Goal: Task Accomplishment & Management: Manage account settings

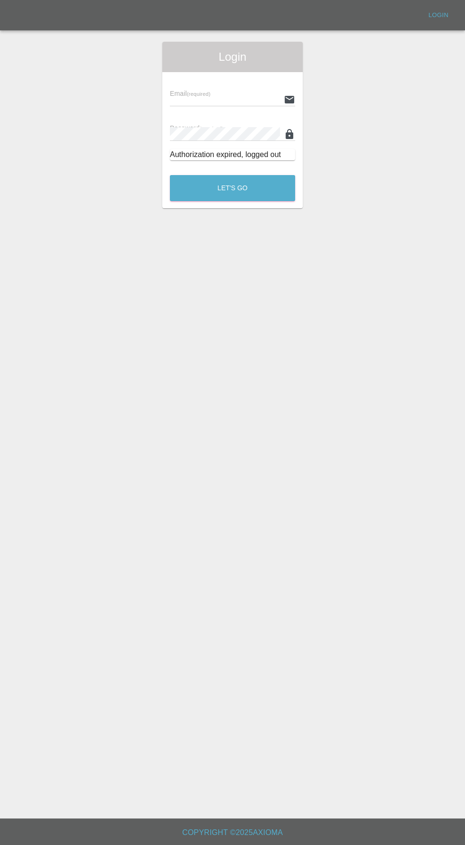
click at [193, 98] on input "text" at bounding box center [225, 100] width 110 height 14
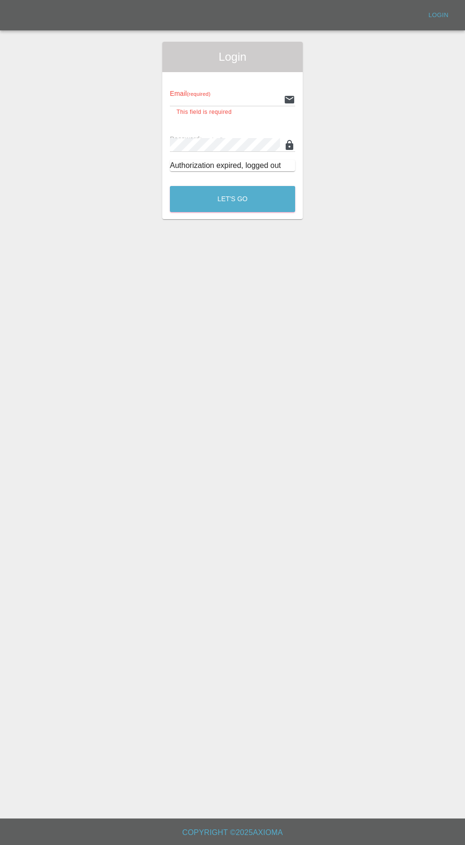
type input "info@darkknightbodyworks.co.uk"
click at [170, 186] on button "Let's Go" at bounding box center [232, 199] width 125 height 26
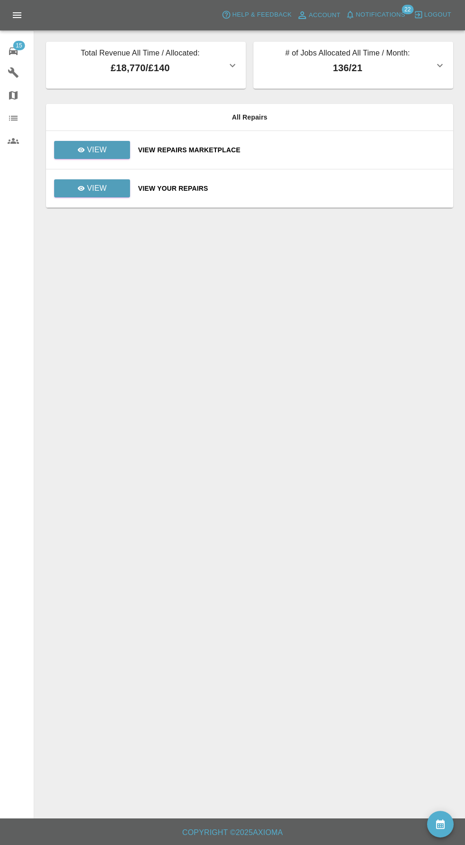
click at [388, 11] on span "Notifications" at bounding box center [380, 14] width 49 height 11
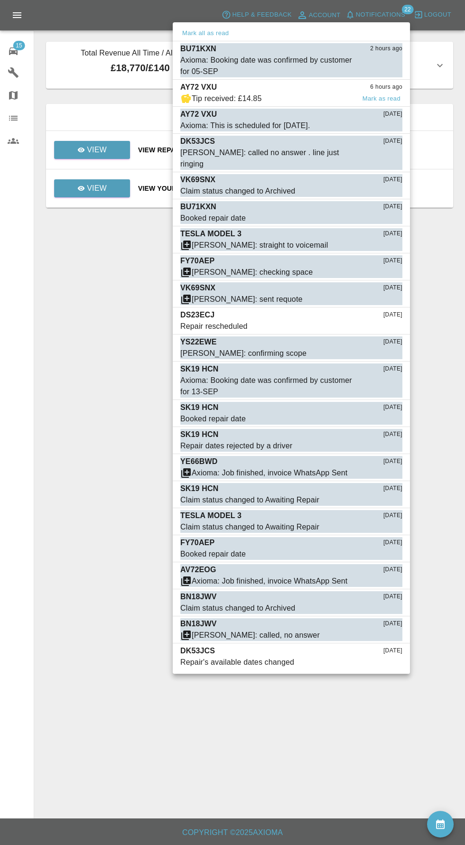
click at [215, 95] on div "Tip received: £14.85" at bounding box center [227, 98] width 70 height 11
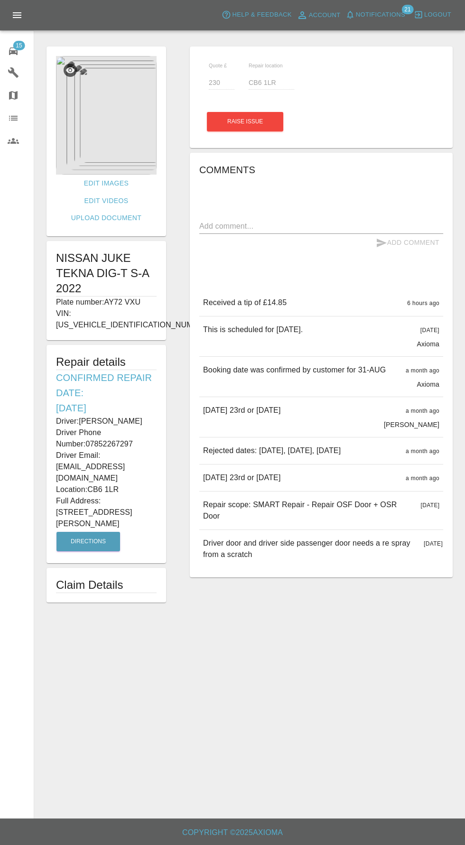
click at [19, 48] on span "15" at bounding box center [19, 45] width 12 height 9
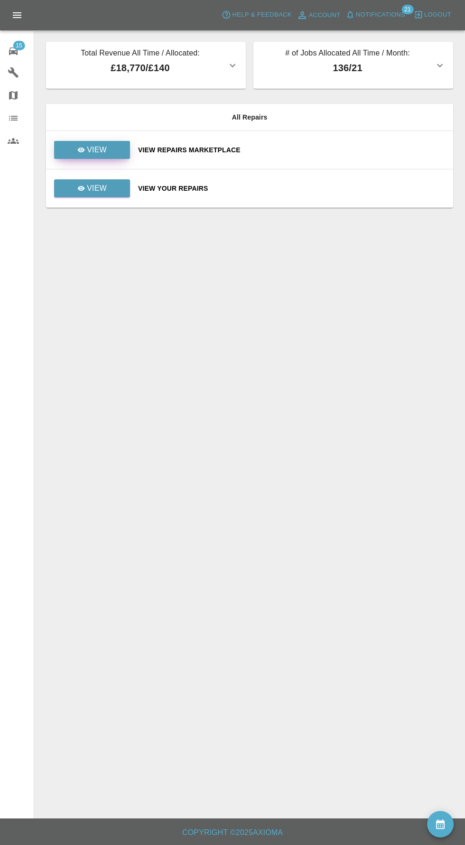
click at [87, 154] on div "View" at bounding box center [91, 149] width 29 height 11
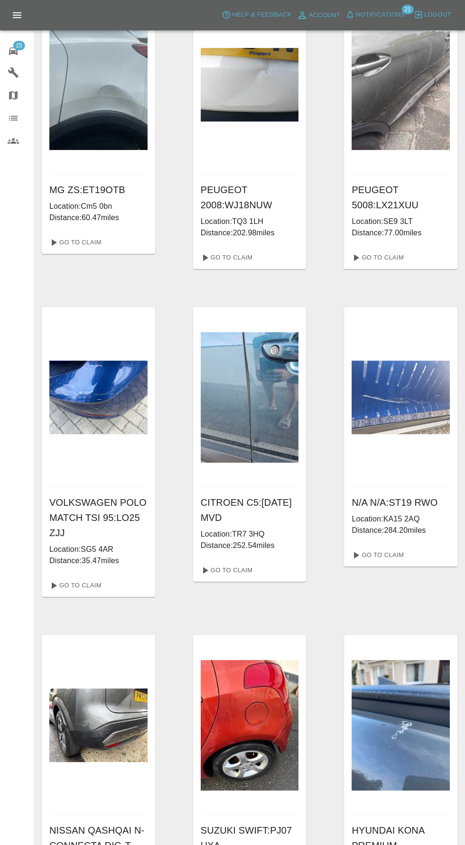
scroll to position [674, 0]
click at [87, 585] on link "Go To Claim" at bounding box center [75, 585] width 58 height 15
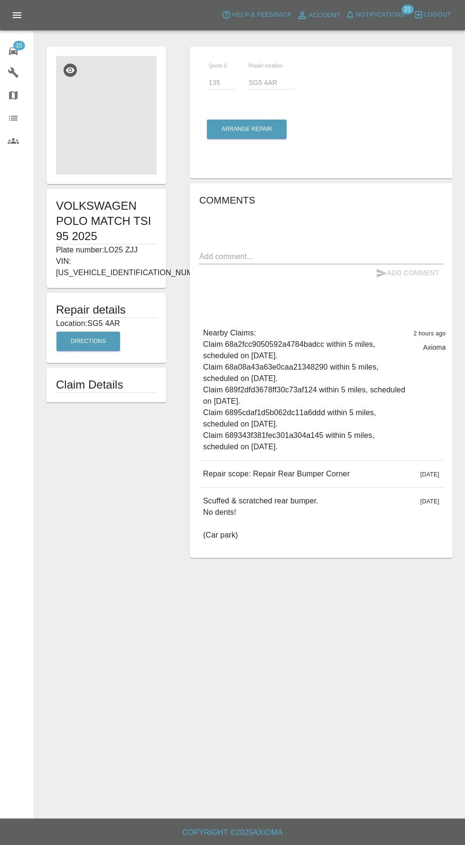
click at [82, 123] on img at bounding box center [106, 115] width 101 height 119
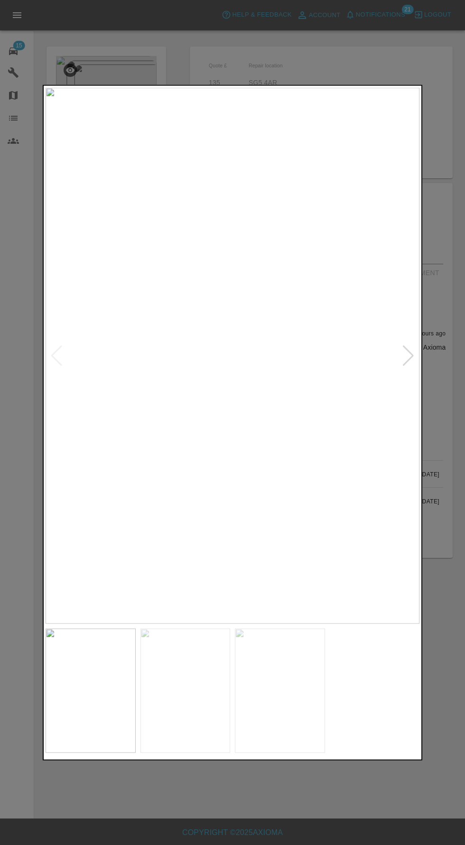
click at [206, 743] on img at bounding box center [185, 690] width 90 height 125
click at [282, 753] on img at bounding box center [280, 690] width 90 height 125
click at [34, 383] on div at bounding box center [232, 422] width 465 height 845
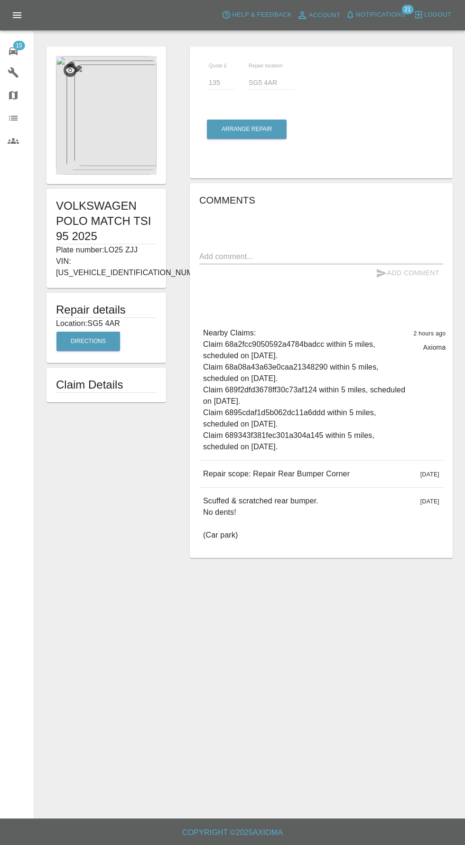
click at [80, 124] on img at bounding box center [106, 115] width 101 height 119
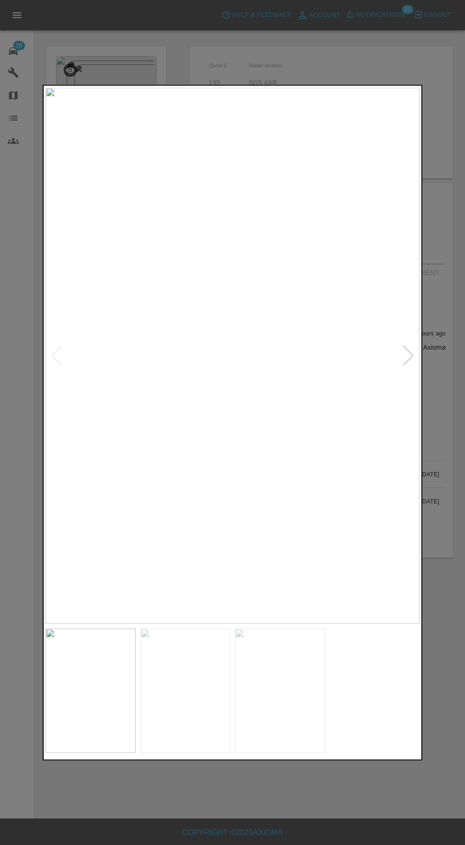
click at [209, 702] on img at bounding box center [185, 690] width 90 height 125
click at [287, 683] on img at bounding box center [280, 690] width 90 height 125
click at [296, 792] on div at bounding box center [232, 422] width 465 height 845
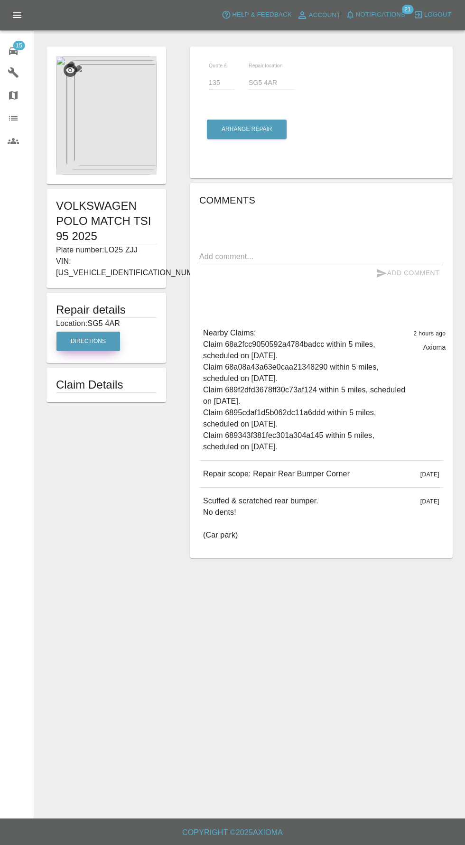
click at [72, 333] on button "Directions" at bounding box center [88, 341] width 64 height 19
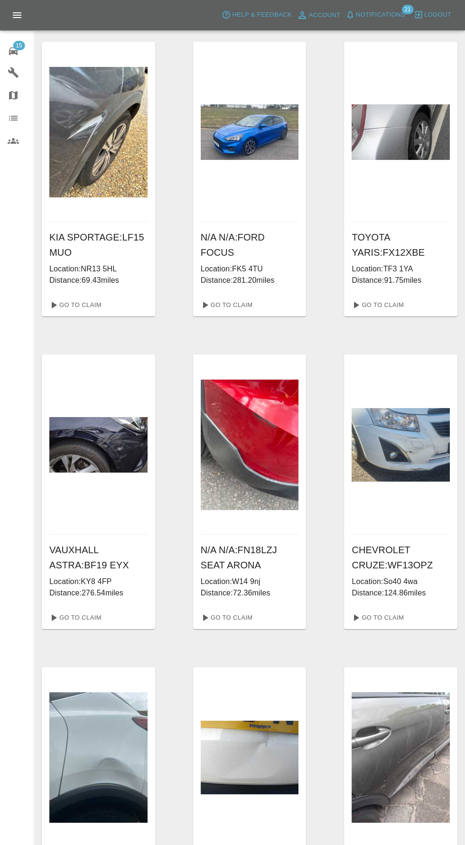
click at [391, 15] on span "Notifications" at bounding box center [380, 14] width 49 height 11
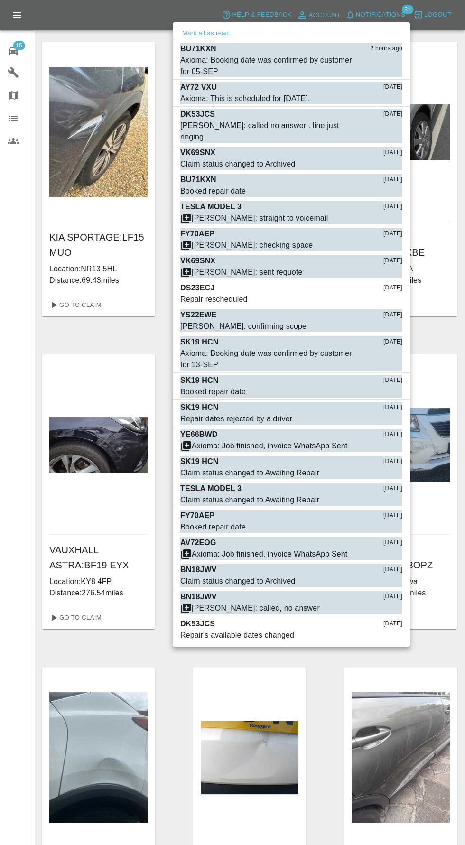
click at [23, 46] on div at bounding box center [232, 422] width 465 height 845
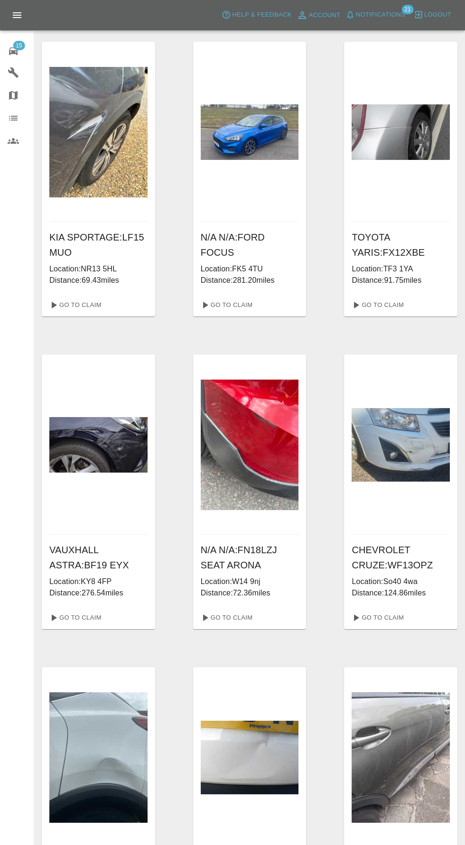
click at [21, 51] on div "15" at bounding box center [21, 50] width 27 height 14
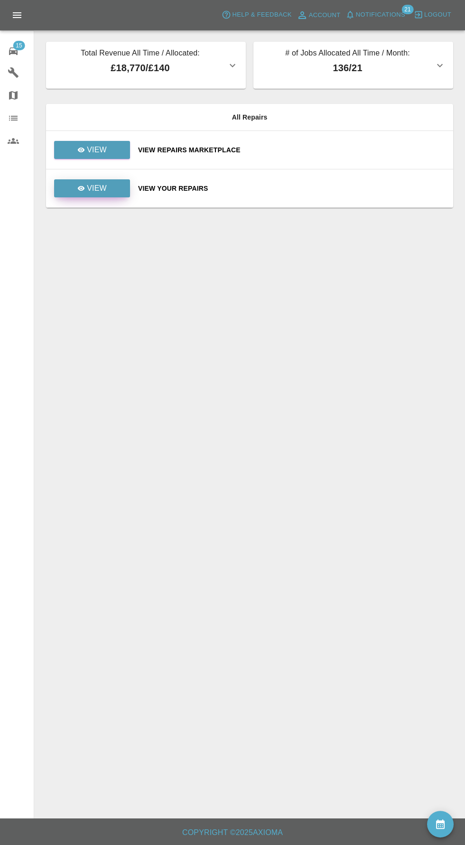
click at [82, 188] on icon at bounding box center [81, 188] width 7 height 5
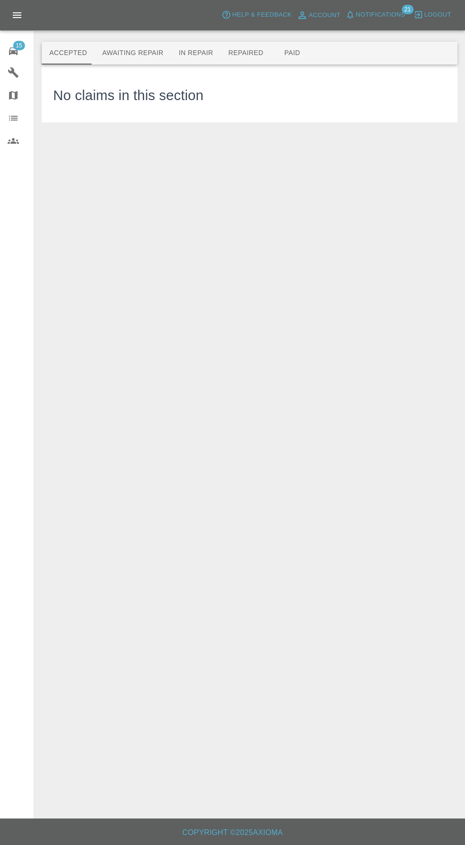
click at [120, 59] on button "Awaiting Repair" at bounding box center [132, 53] width 76 height 23
click at [113, 56] on button "Awaiting Repair" at bounding box center [132, 53] width 76 height 23
click at [126, 52] on button "Awaiting Repair" at bounding box center [132, 53] width 76 height 23
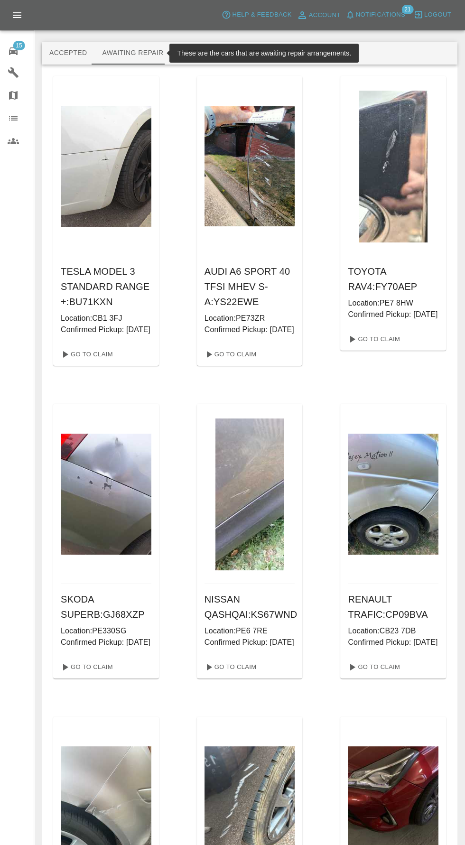
click at [232, 490] on img at bounding box center [249, 495] width 68 height 152
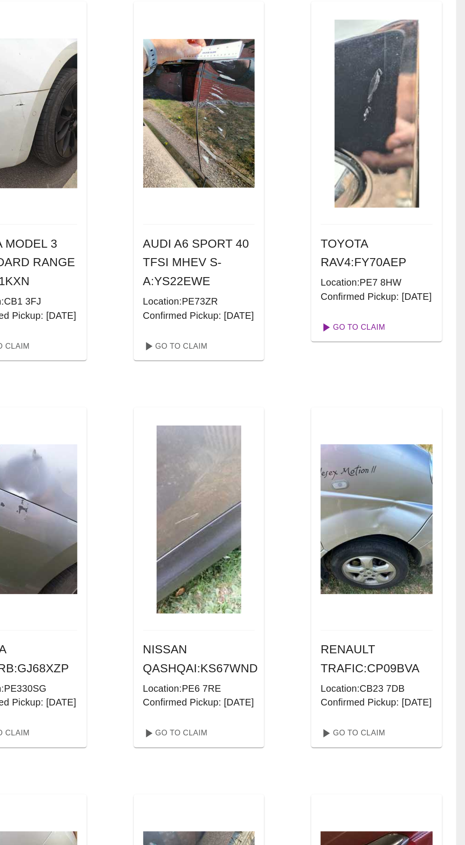
click at [396, 347] on link "Go To Claim" at bounding box center [373, 339] width 58 height 15
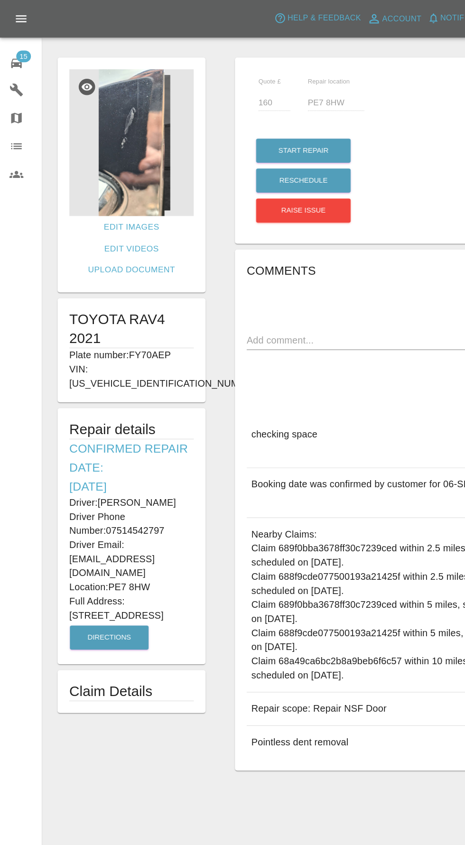
click at [115, 127] on img at bounding box center [106, 115] width 101 height 119
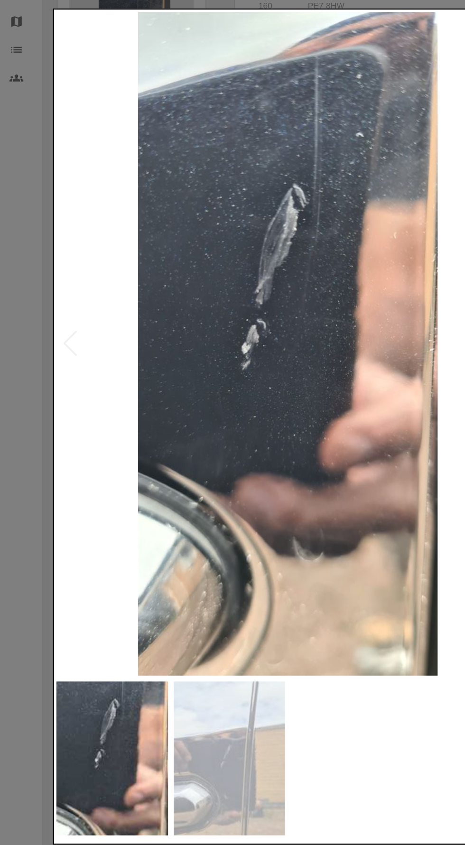
click at [219, 683] on img at bounding box center [185, 690] width 90 height 125
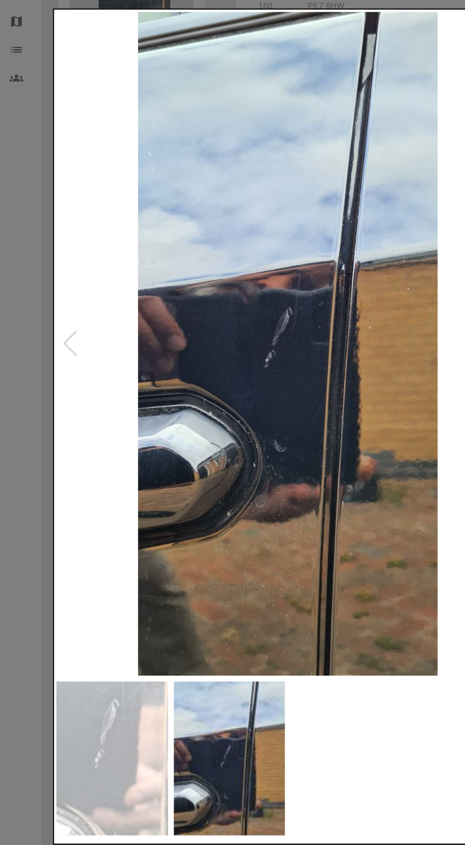
click at [82, 702] on img at bounding box center [91, 690] width 90 height 125
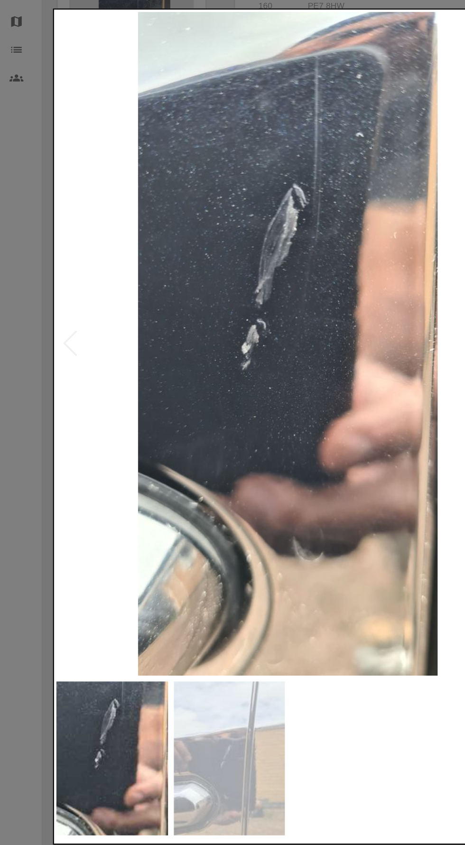
click at [209, 699] on img at bounding box center [185, 690] width 90 height 125
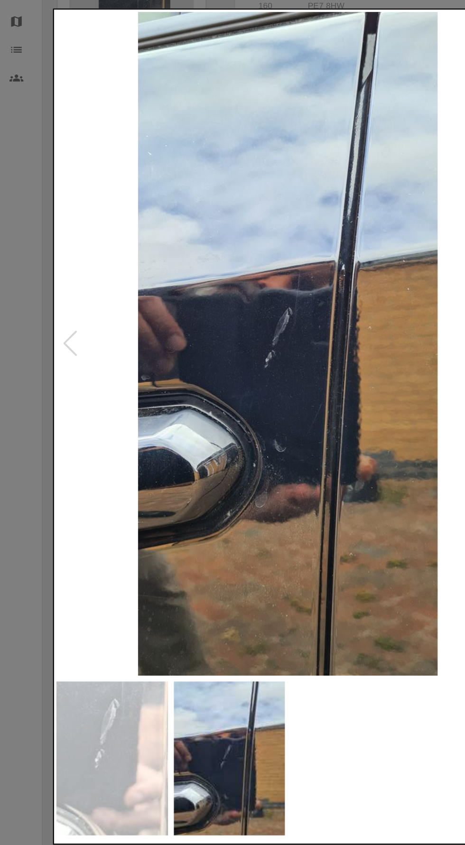
click at [19, 495] on div at bounding box center [232, 422] width 465 height 845
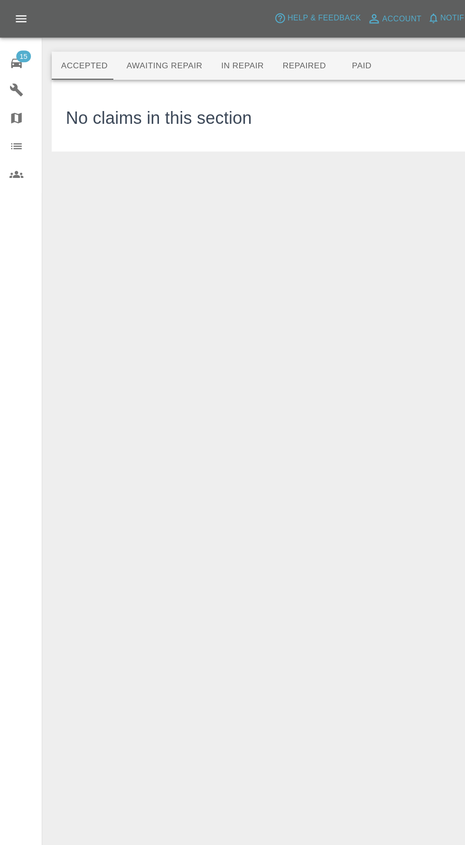
click at [122, 42] on button "Awaiting Repair" at bounding box center [132, 53] width 76 height 23
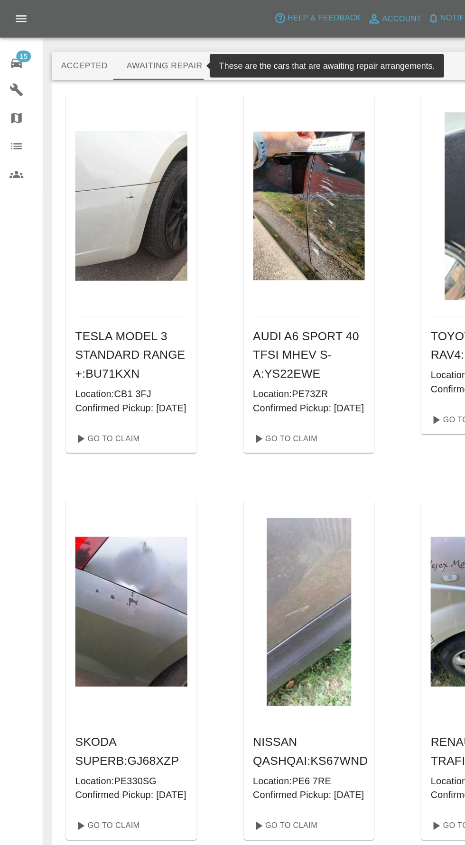
click at [123, 520] on img at bounding box center [106, 494] width 91 height 121
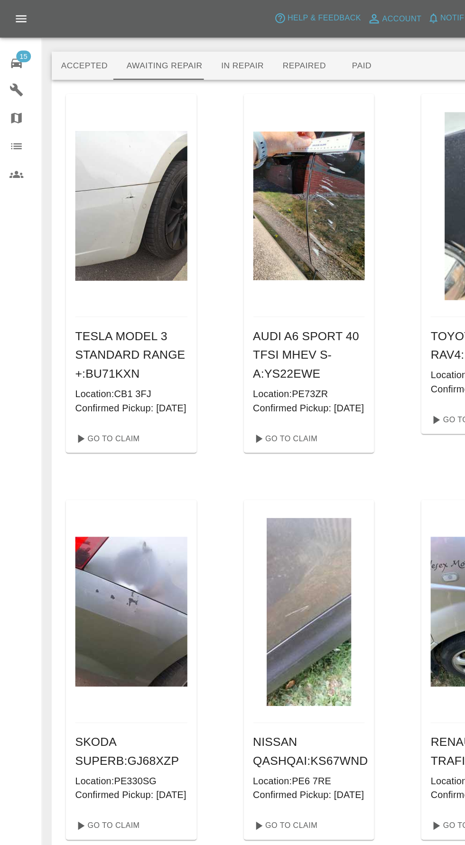
click at [123, 539] on img at bounding box center [106, 494] width 91 height 121
click at [123, 515] on img at bounding box center [106, 494] width 91 height 121
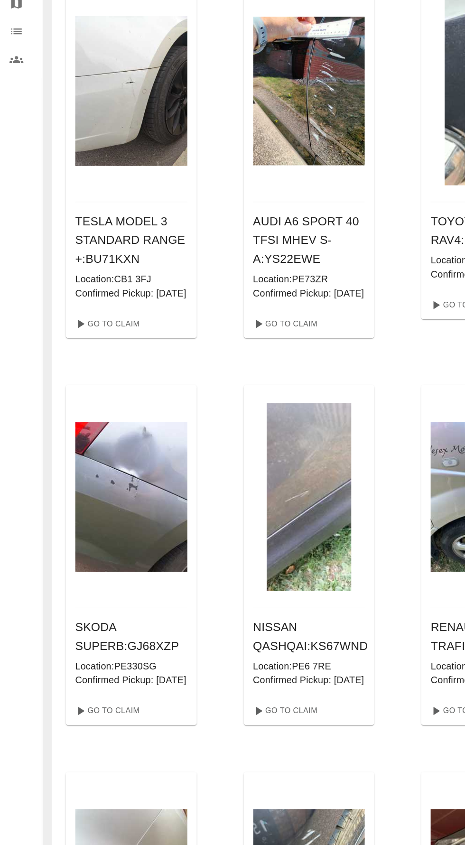
click at [212, 336] on p "Confirmed Pickup: 05/09/2025" at bounding box center [250, 329] width 91 height 11
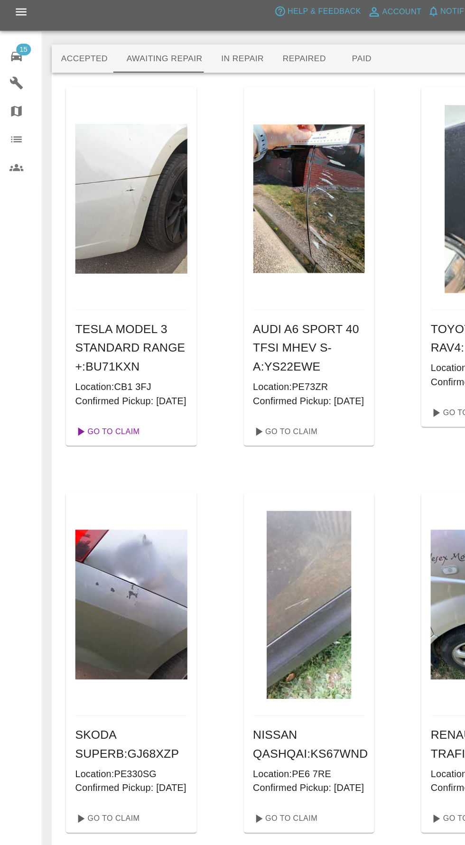
click at [85, 362] on link "Go To Claim" at bounding box center [86, 354] width 58 height 15
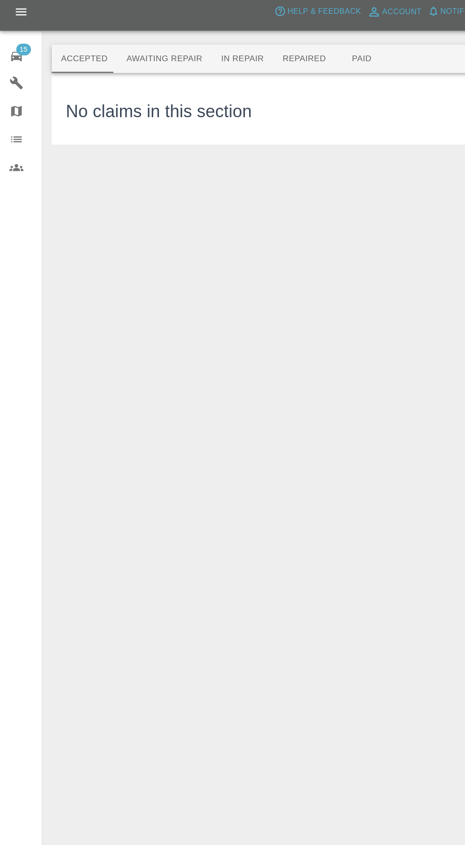
click at [137, 53] on button "Awaiting Repair" at bounding box center [132, 53] width 76 height 23
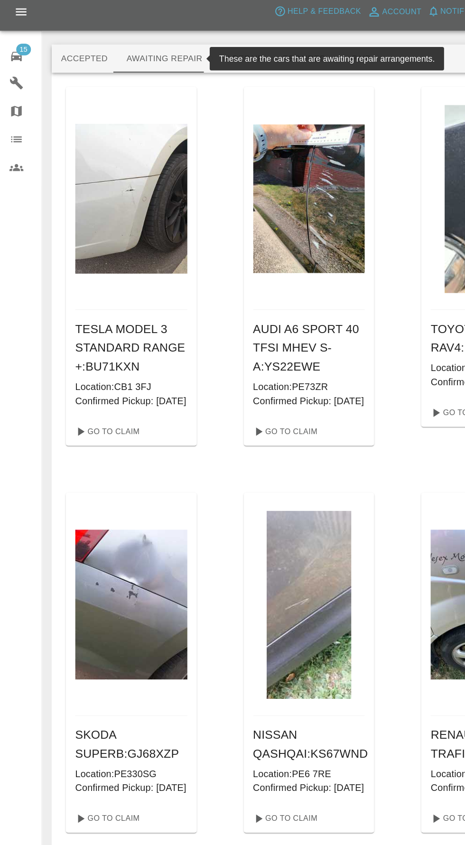
click at [238, 281] on h6 "AUDI A6 SPORT 40 TFSI MHEV S-A : YS22EWE" at bounding box center [250, 287] width 91 height 46
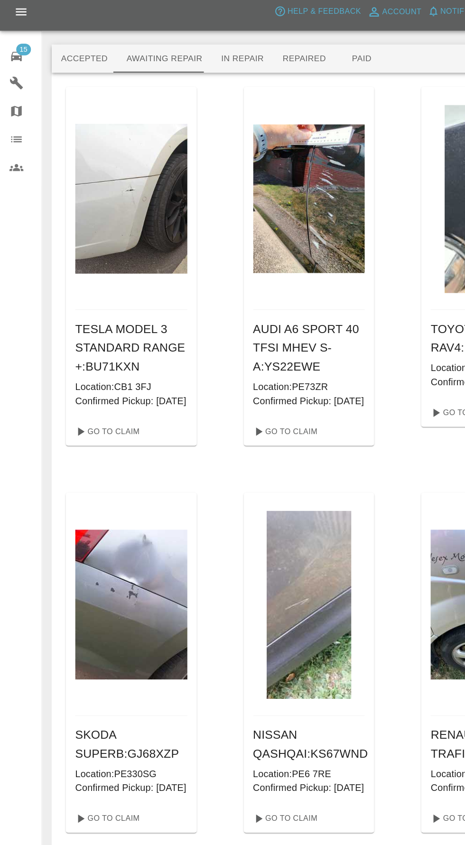
click at [236, 301] on h6 "AUDI A6 SPORT 40 TFSI MHEV S-A : YS22EWE" at bounding box center [250, 287] width 91 height 46
click at [234, 362] on link "Go To Claim" at bounding box center [230, 354] width 58 height 15
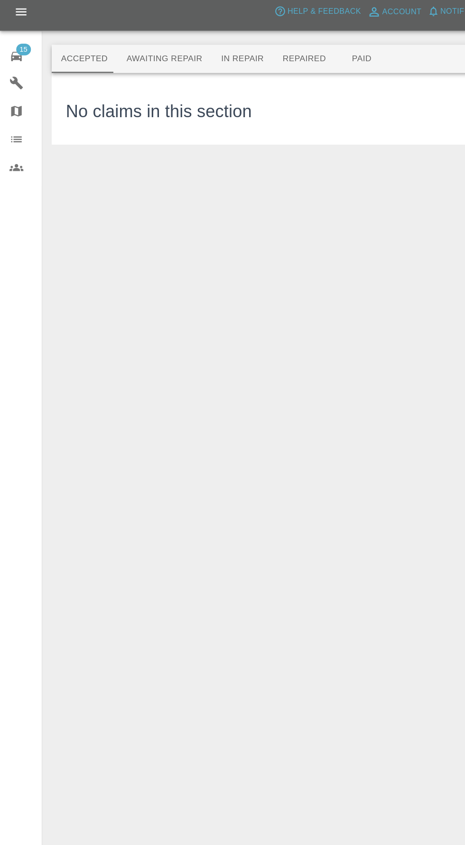
click at [140, 43] on button "Awaiting Repair" at bounding box center [132, 53] width 76 height 23
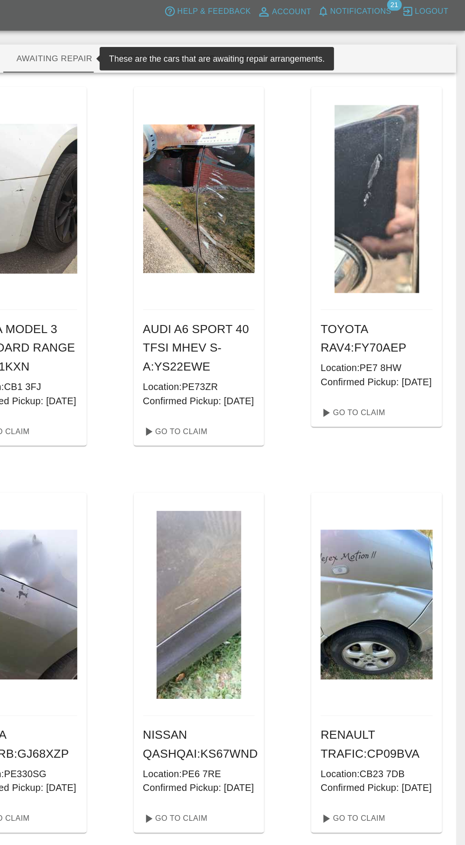
click at [389, 289] on h6 "TOYOTA RAV4 : FY70AEP" at bounding box center [393, 279] width 91 height 30
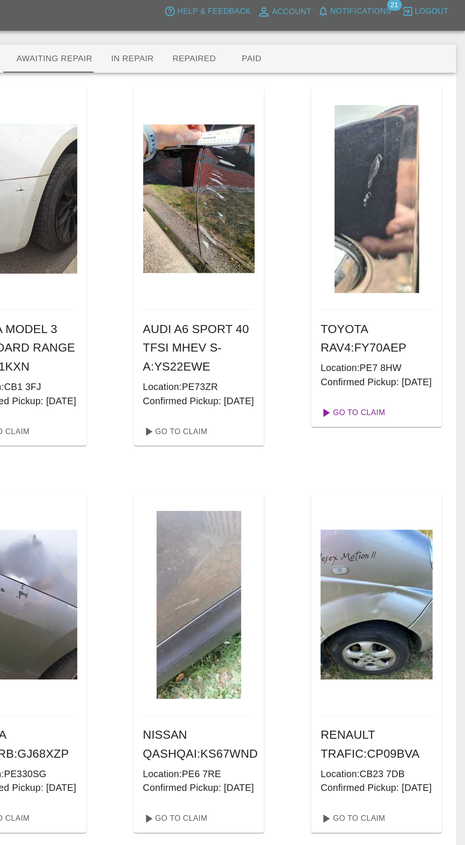
click at [366, 347] on link "Go To Claim" at bounding box center [373, 339] width 58 height 15
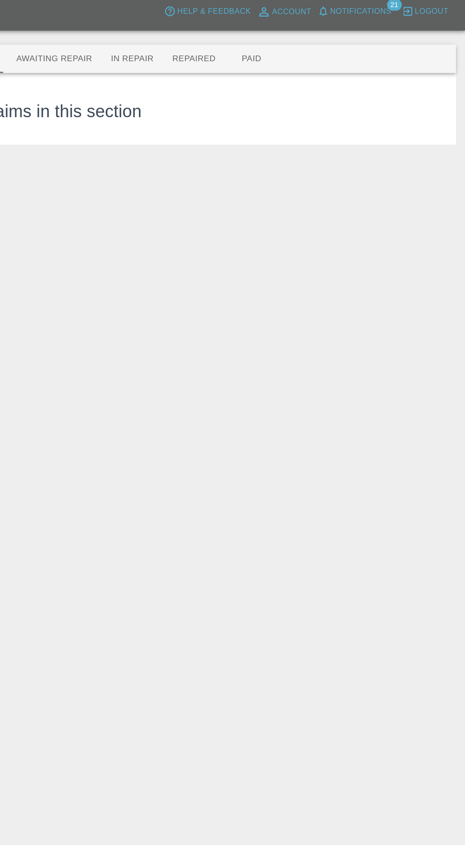
click at [136, 50] on button "Awaiting Repair" at bounding box center [132, 53] width 76 height 23
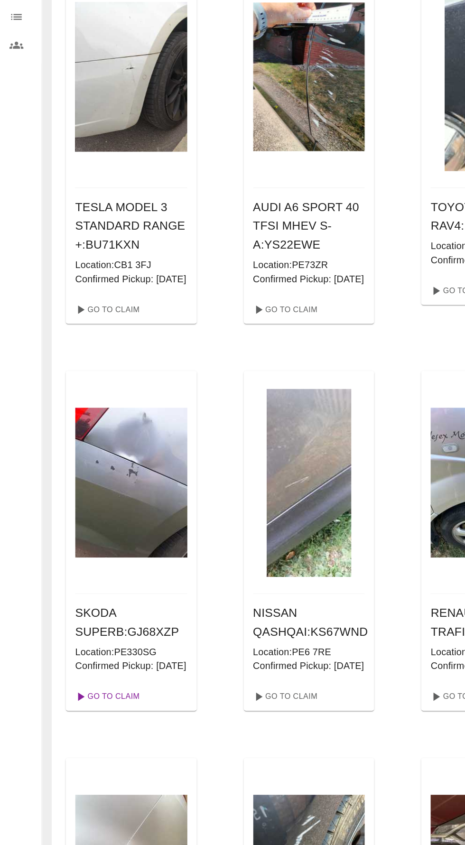
click at [88, 675] on link "Go To Claim" at bounding box center [86, 667] width 58 height 15
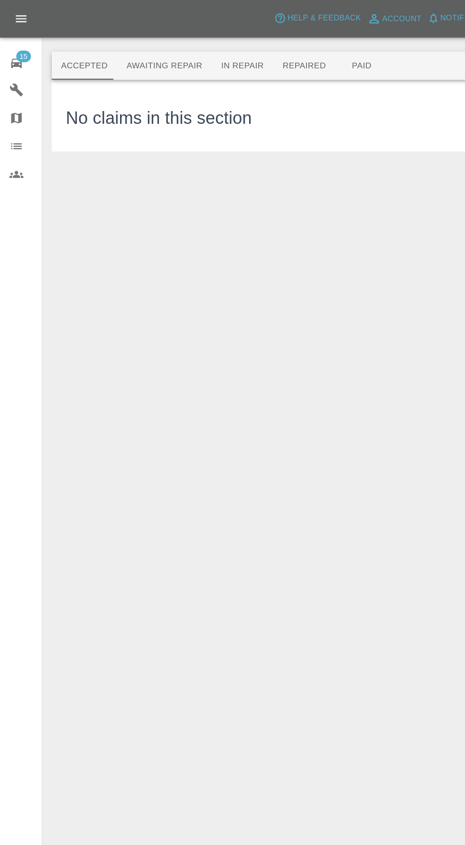
click at [125, 44] on button "Awaiting Repair" at bounding box center [132, 53] width 76 height 23
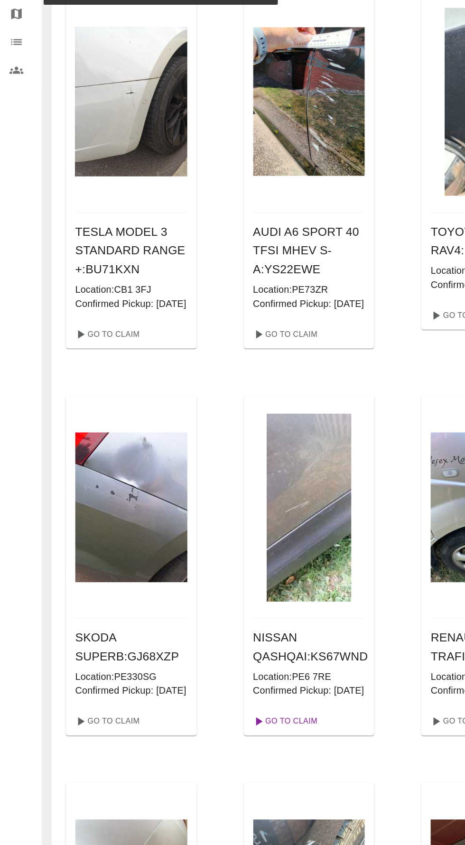
click at [234, 675] on link "Go To Claim" at bounding box center [230, 667] width 58 height 15
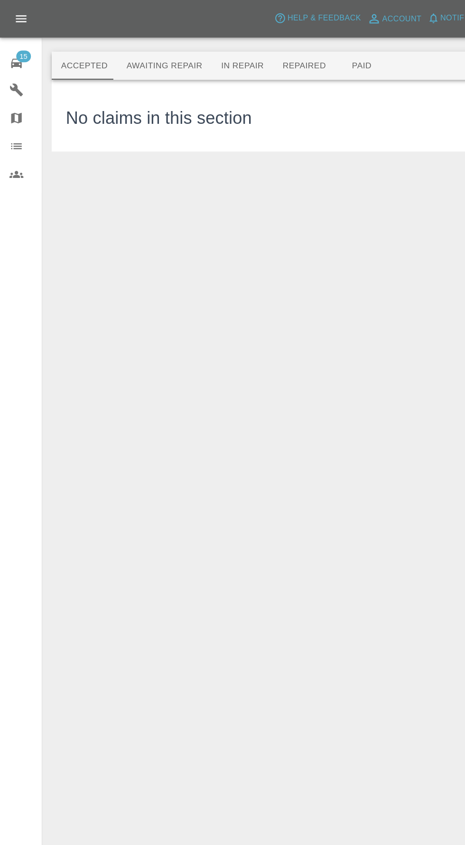
click at [117, 61] on button "Awaiting Repair" at bounding box center [132, 53] width 76 height 23
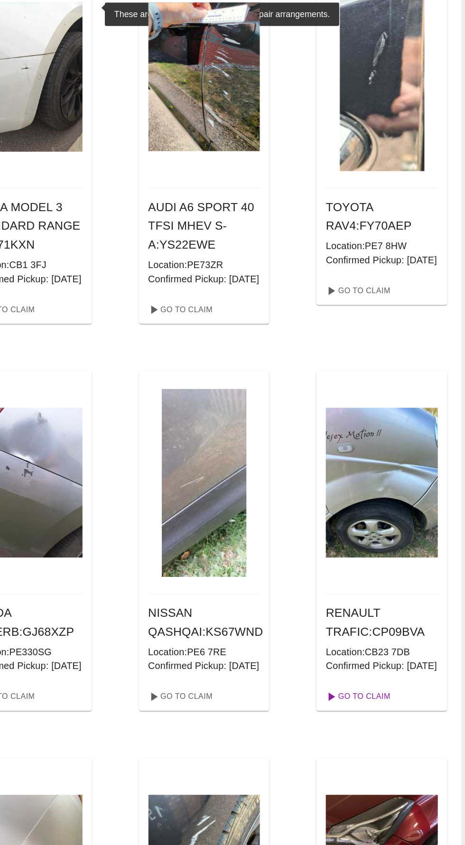
click at [384, 675] on link "Go To Claim" at bounding box center [373, 667] width 58 height 15
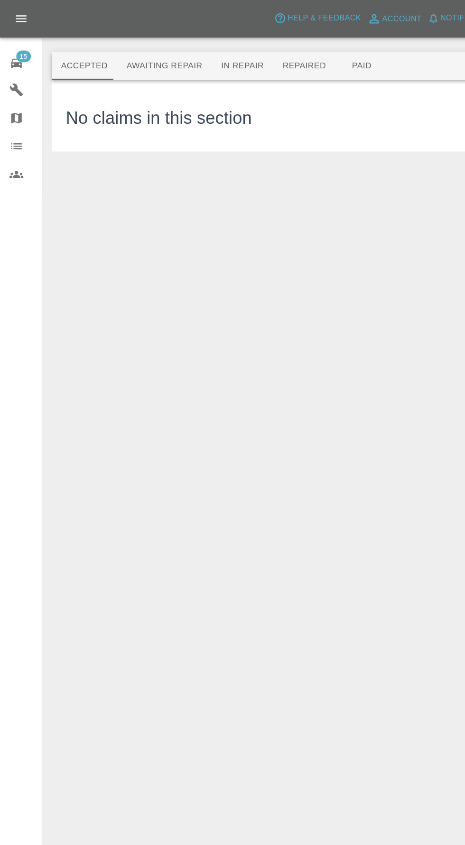
click at [133, 49] on button "Awaiting Repair" at bounding box center [132, 53] width 76 height 23
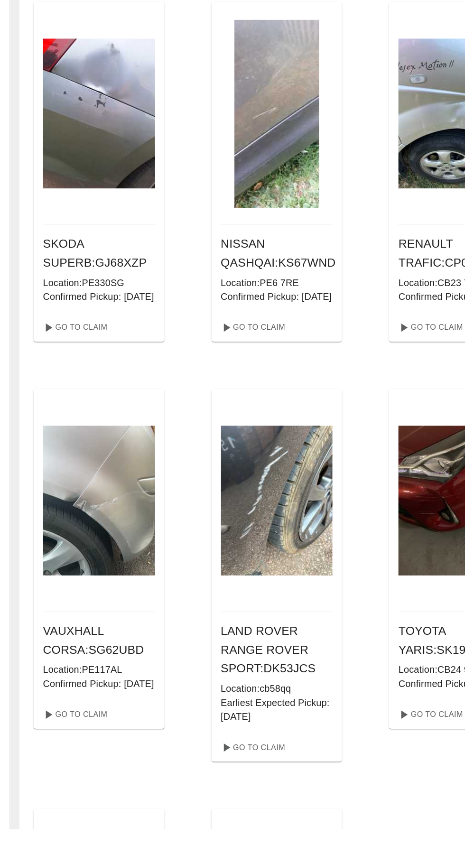
scroll to position [229, 0]
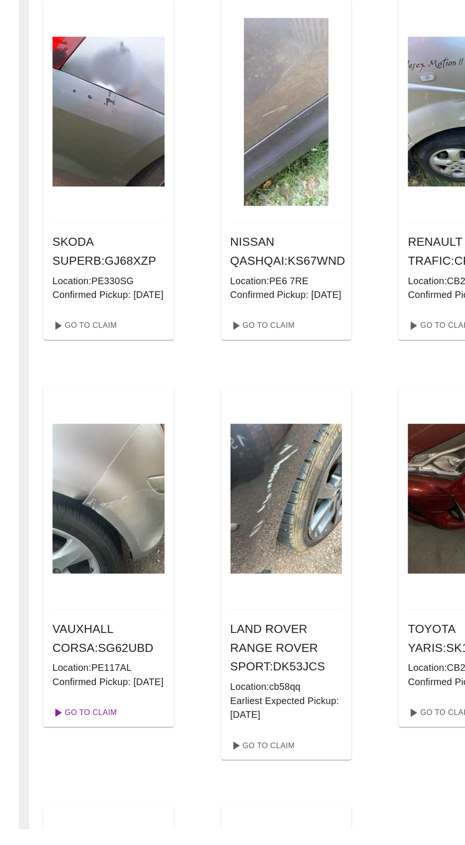
click at [94, 759] on link "Go To Claim" at bounding box center [86, 751] width 58 height 15
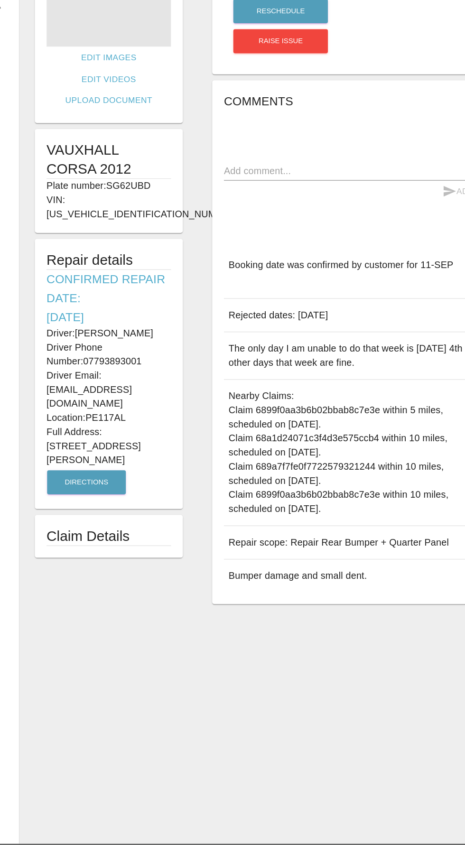
scroll to position [26, 0]
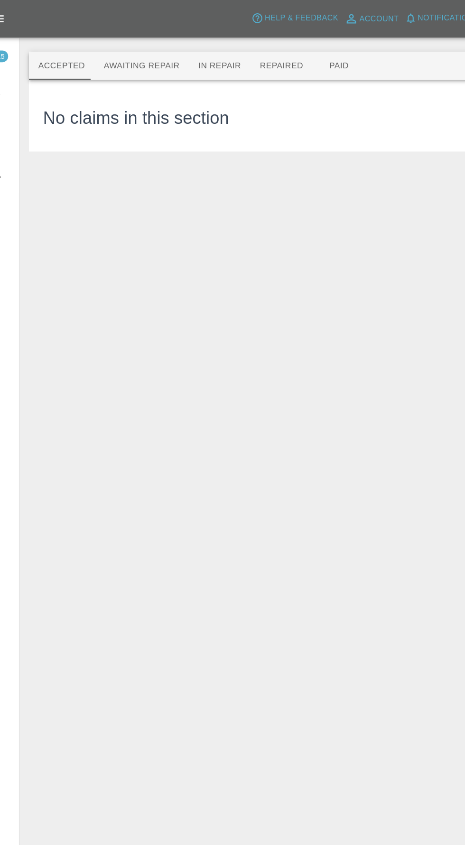
click at [124, 53] on button "Awaiting Repair" at bounding box center [132, 53] width 76 height 23
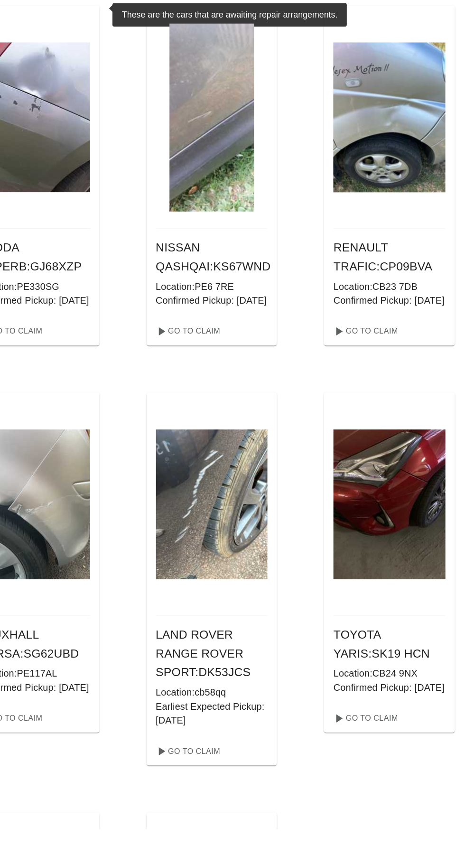
scroll to position [226, 0]
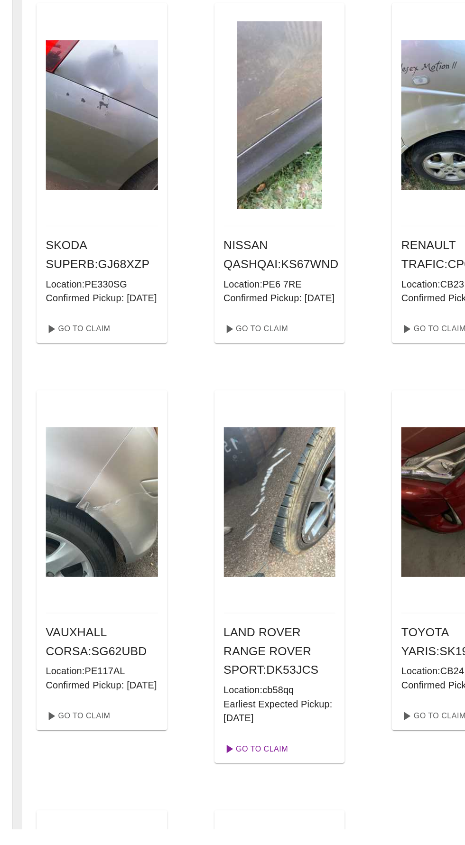
click at [228, 788] on link "Go To Claim" at bounding box center [230, 780] width 58 height 15
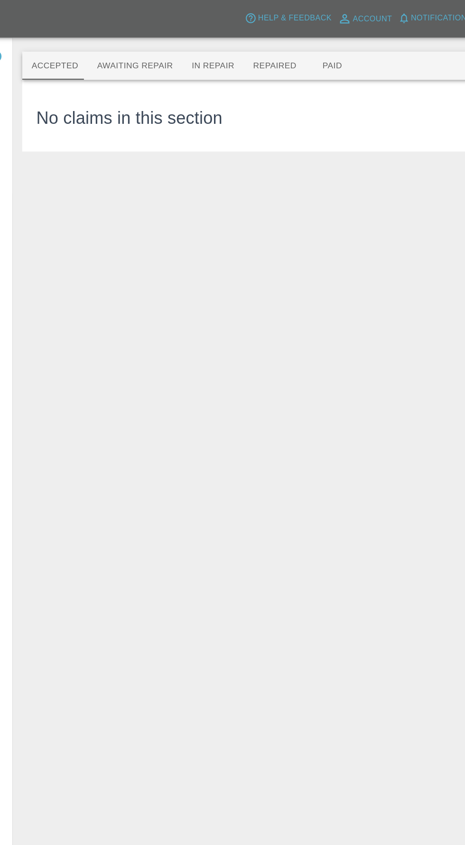
click at [132, 55] on button "Awaiting Repair" at bounding box center [132, 53] width 76 height 23
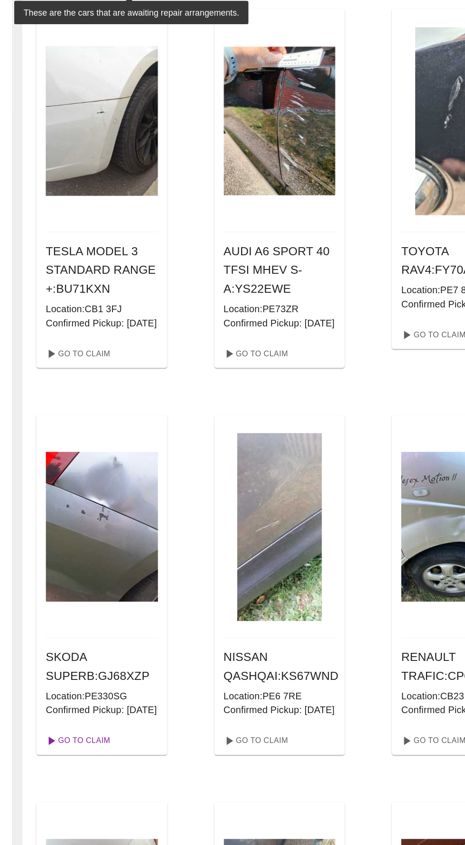
click at [95, 675] on link "Go To Claim" at bounding box center [86, 667] width 58 height 15
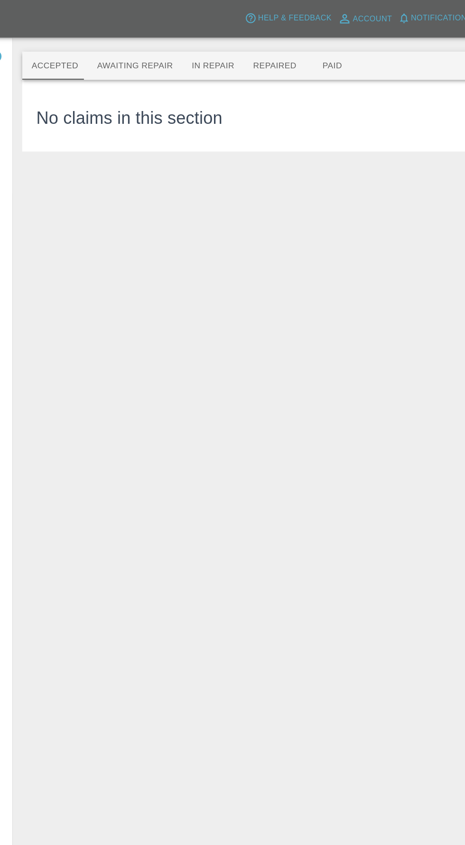
click at [131, 56] on button "Awaiting Repair" at bounding box center [132, 53] width 76 height 23
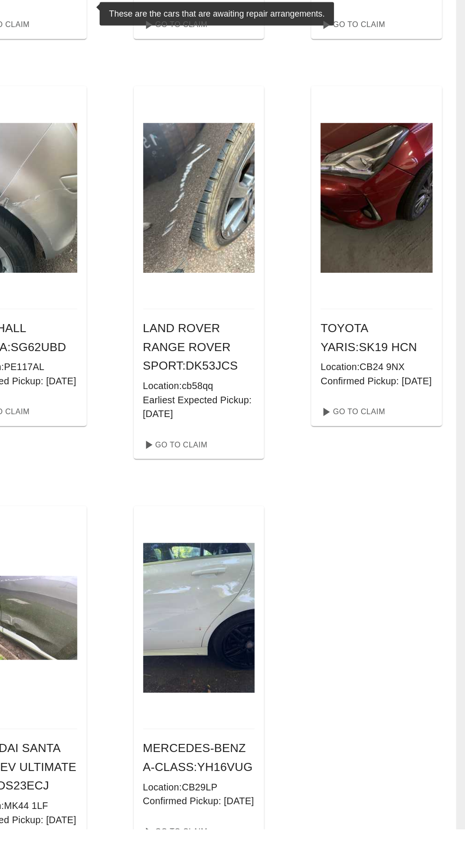
scroll to position [473, 0]
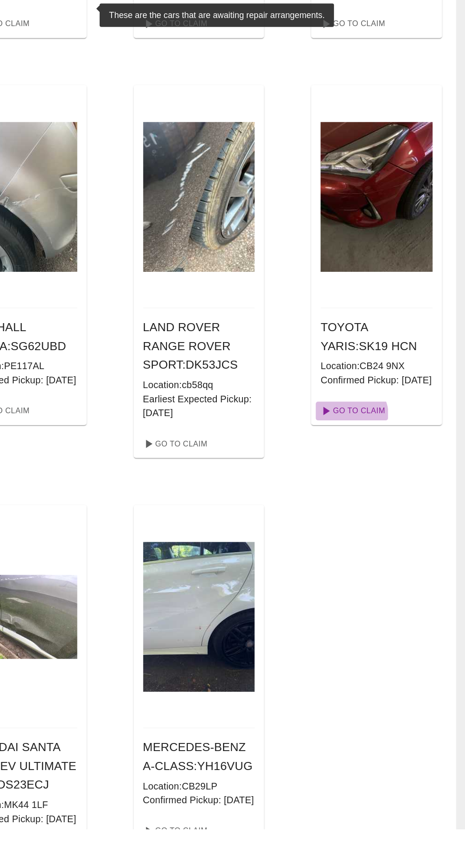
click at [370, 515] on link "Go To Claim" at bounding box center [373, 507] width 58 height 15
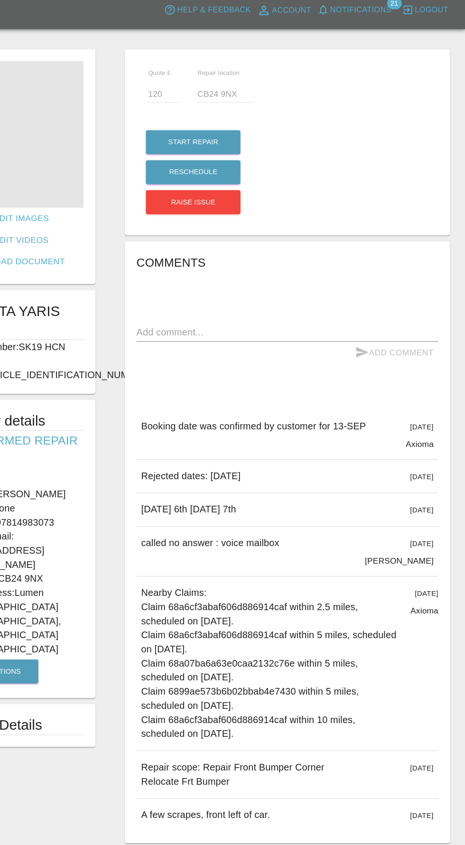
scroll to position [25, 0]
